Goal: Task Accomplishment & Management: Manage account settings

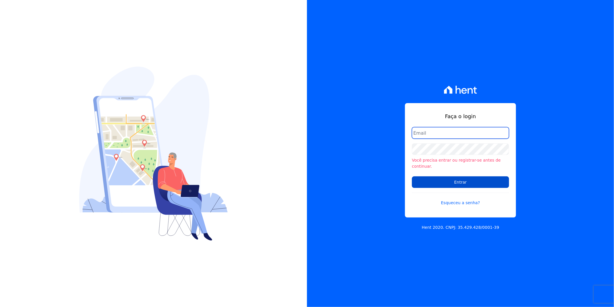
type input "artur@fontouraengenharia.com.br"
click at [444, 176] on input "Entrar" at bounding box center [460, 182] width 97 height 12
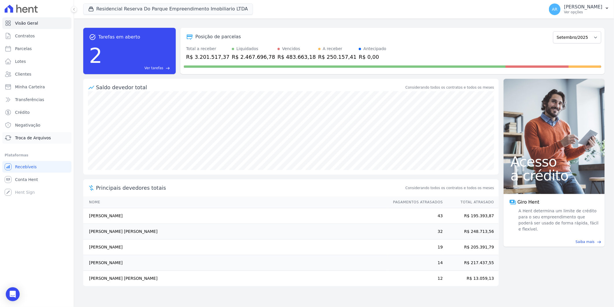
click at [33, 142] on link "Troca de Arquivos" at bounding box center [36, 138] width 69 height 12
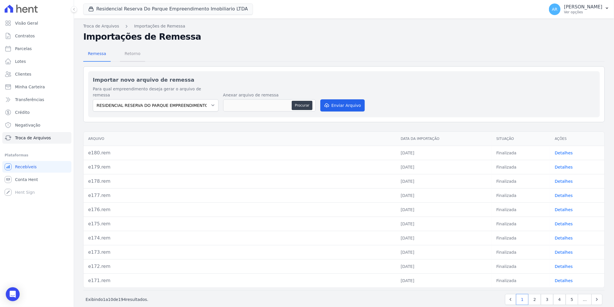
click at [129, 51] on span "Retorno" at bounding box center [132, 54] width 23 height 12
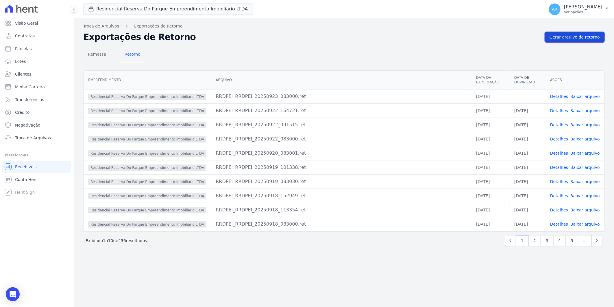
click at [579, 38] on span "Gerar arquivo de retorno" at bounding box center [575, 37] width 50 height 6
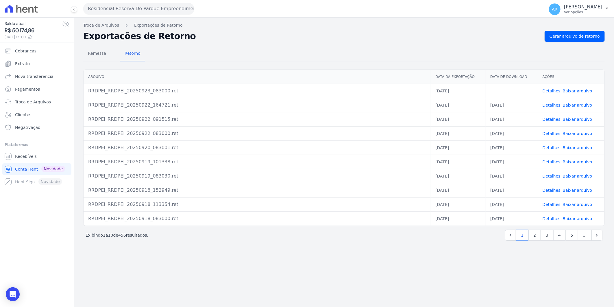
click at [571, 92] on link "Baixar arquivo" at bounding box center [577, 90] width 29 height 5
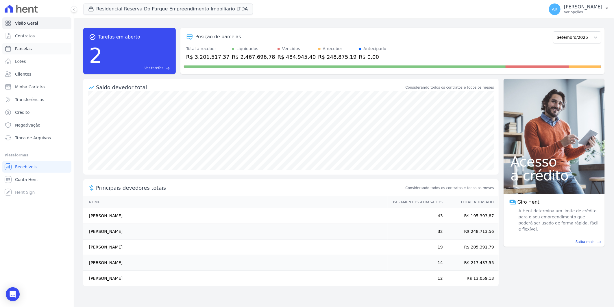
click at [23, 48] on span "Parcelas" at bounding box center [23, 49] width 17 height 6
select select
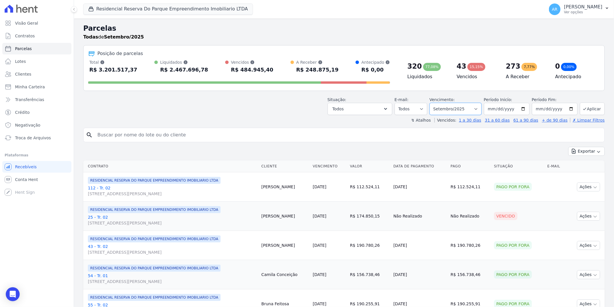
click at [477, 110] on select "Filtrar por período ──────── Todos os meses Dezembro/2023 Janeiro/2024 Fevereir…" at bounding box center [456, 109] width 52 height 12
select select "all"
click at [433, 103] on select "Filtrar por período ──────── Todos os meses Dezembro/2023 Janeiro/2024 Fevereir…" at bounding box center [456, 109] width 52 height 12
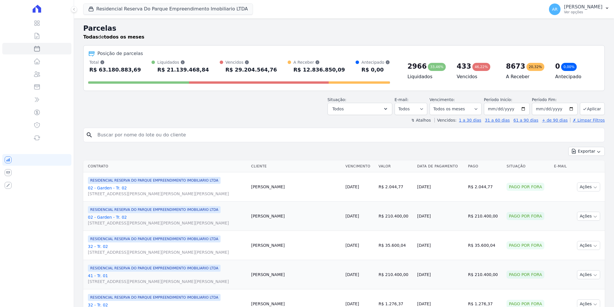
select select
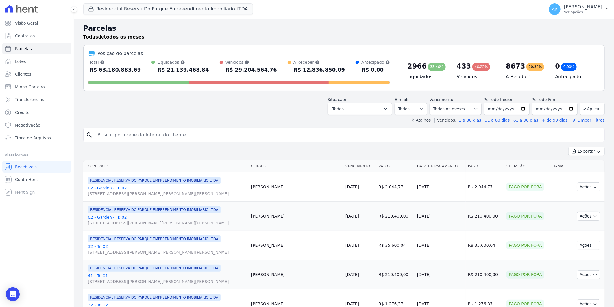
click at [135, 133] on input "search" at bounding box center [348, 135] width 508 height 12
type input "marco a"
select select
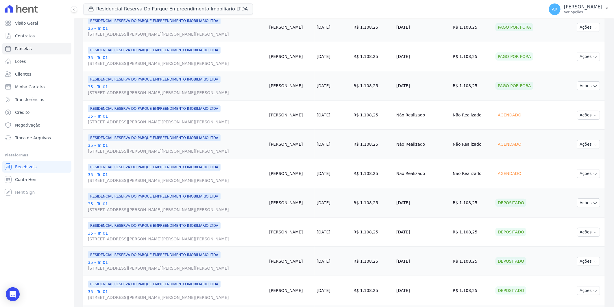
scroll to position [128, 0]
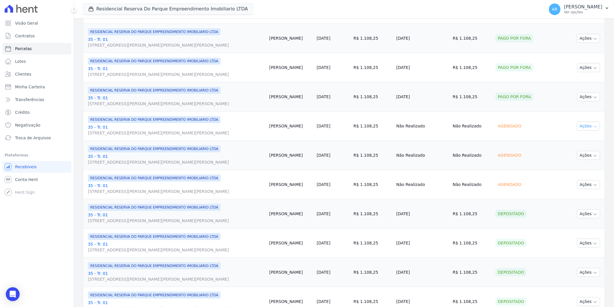
click at [581, 128] on button "Ações" at bounding box center [588, 125] width 23 height 9
click at [373, 133] on td "R$ 1.108,25" at bounding box center [372, 125] width 43 height 29
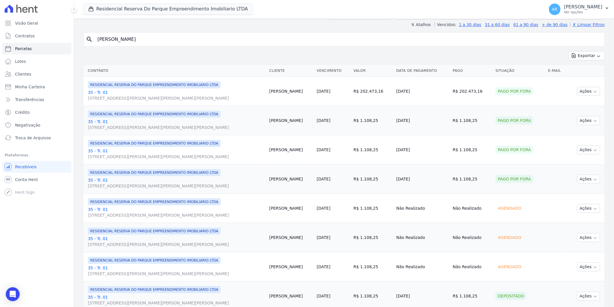
scroll to position [0, 0]
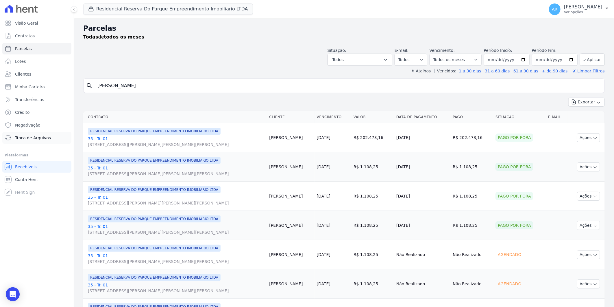
click at [31, 139] on span "Troca de Arquivos" at bounding box center [33, 138] width 36 height 6
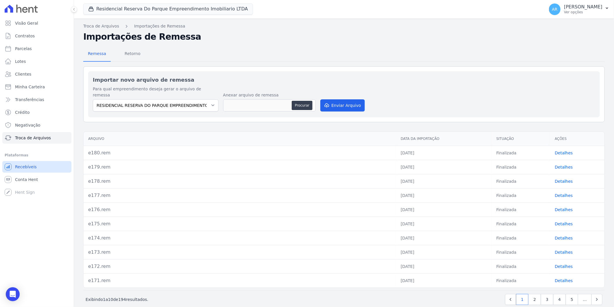
click at [24, 171] on link "Recebíveis" at bounding box center [36, 167] width 69 height 12
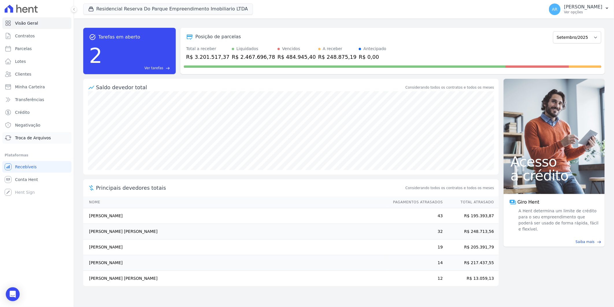
click at [31, 138] on span "Troca de Arquivos" at bounding box center [33, 138] width 36 height 6
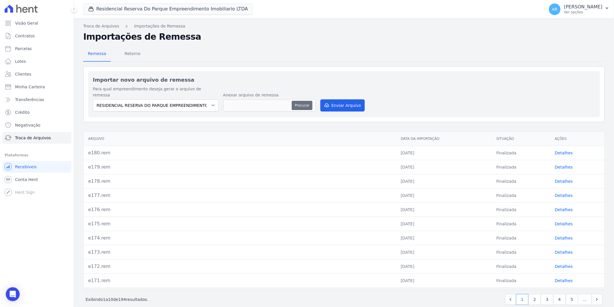
click at [298, 101] on button "Procurar" at bounding box center [302, 105] width 21 height 9
type input "e181.rem"
click at [331, 99] on button "Enviar Arquivo" at bounding box center [342, 105] width 45 height 12
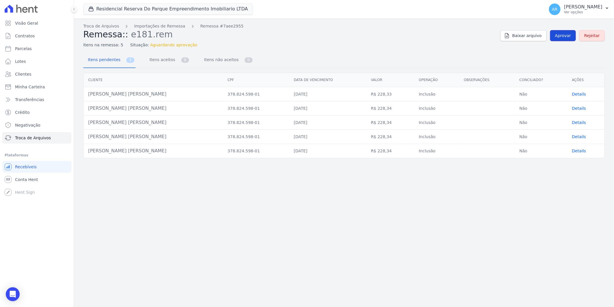
click at [574, 35] on link "Aprovar" at bounding box center [563, 35] width 26 height 11
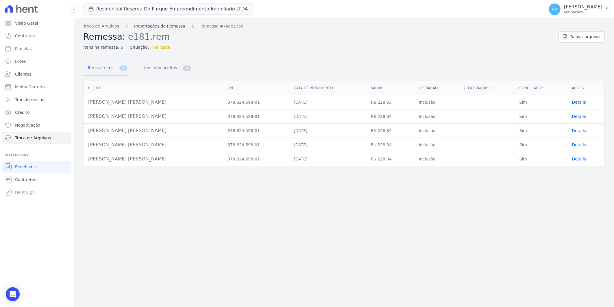
click at [150, 26] on link "Importações de Remessa" at bounding box center [159, 26] width 51 height 6
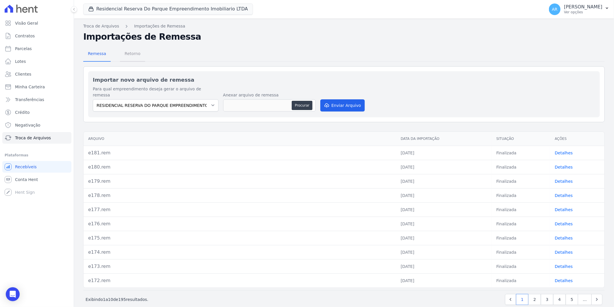
click at [131, 56] on span "Retorno" at bounding box center [132, 54] width 23 height 12
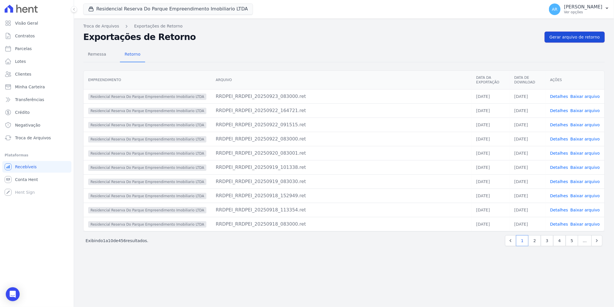
click at [582, 42] on link "Gerar arquivo de retorno" at bounding box center [575, 37] width 60 height 11
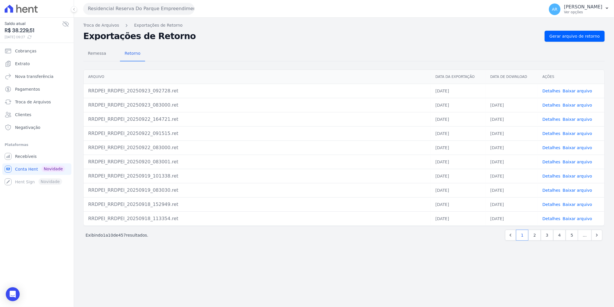
click at [579, 93] on span "Baixar arquivo" at bounding box center [577, 91] width 29 height 6
click at [577, 91] on link "Baixar arquivo" at bounding box center [577, 90] width 29 height 5
